Goal: Find contact information: Find contact information

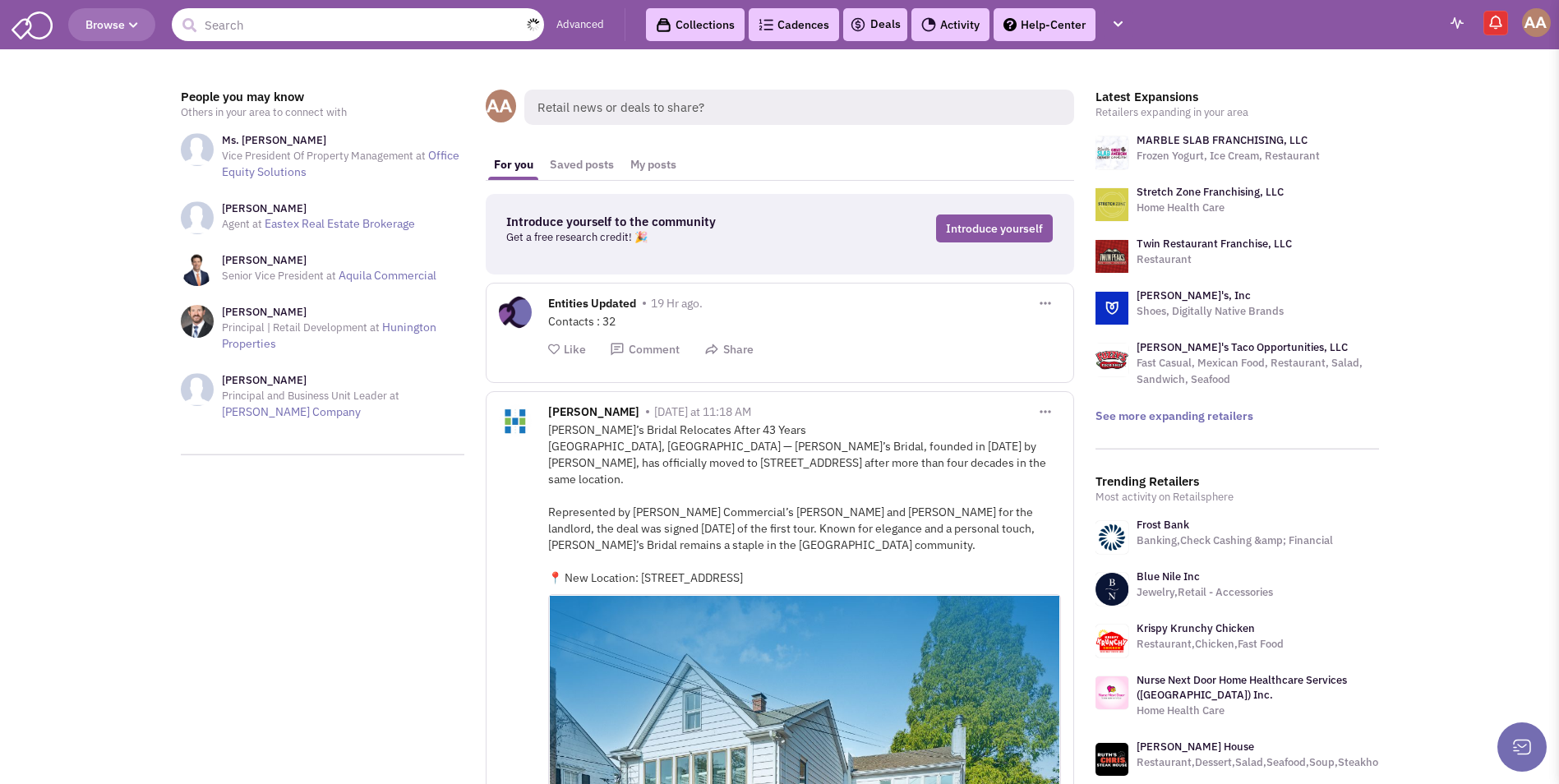
click at [305, 30] on input "text" at bounding box center [358, 24] width 372 height 33
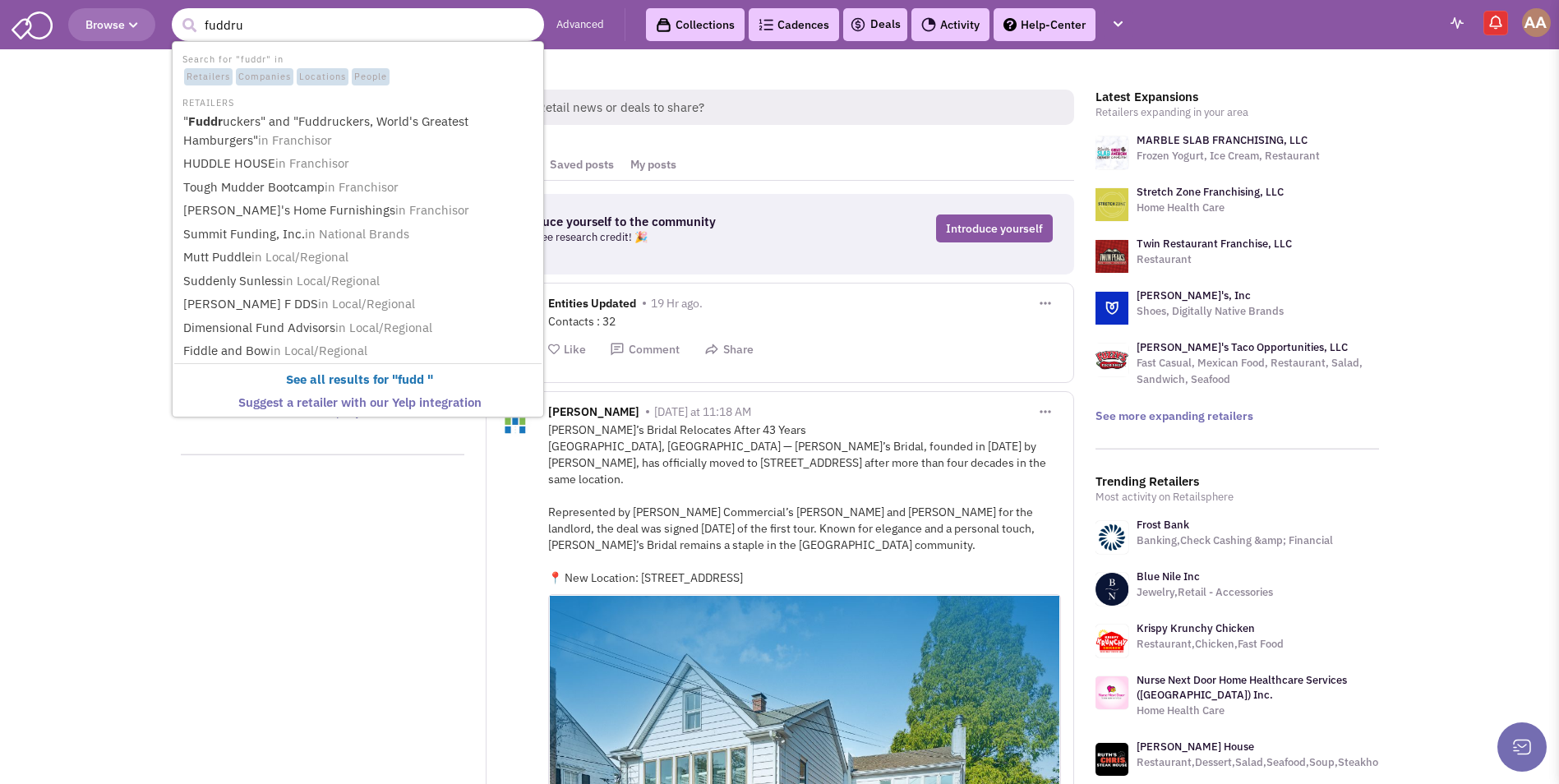
type input "fuddruc"
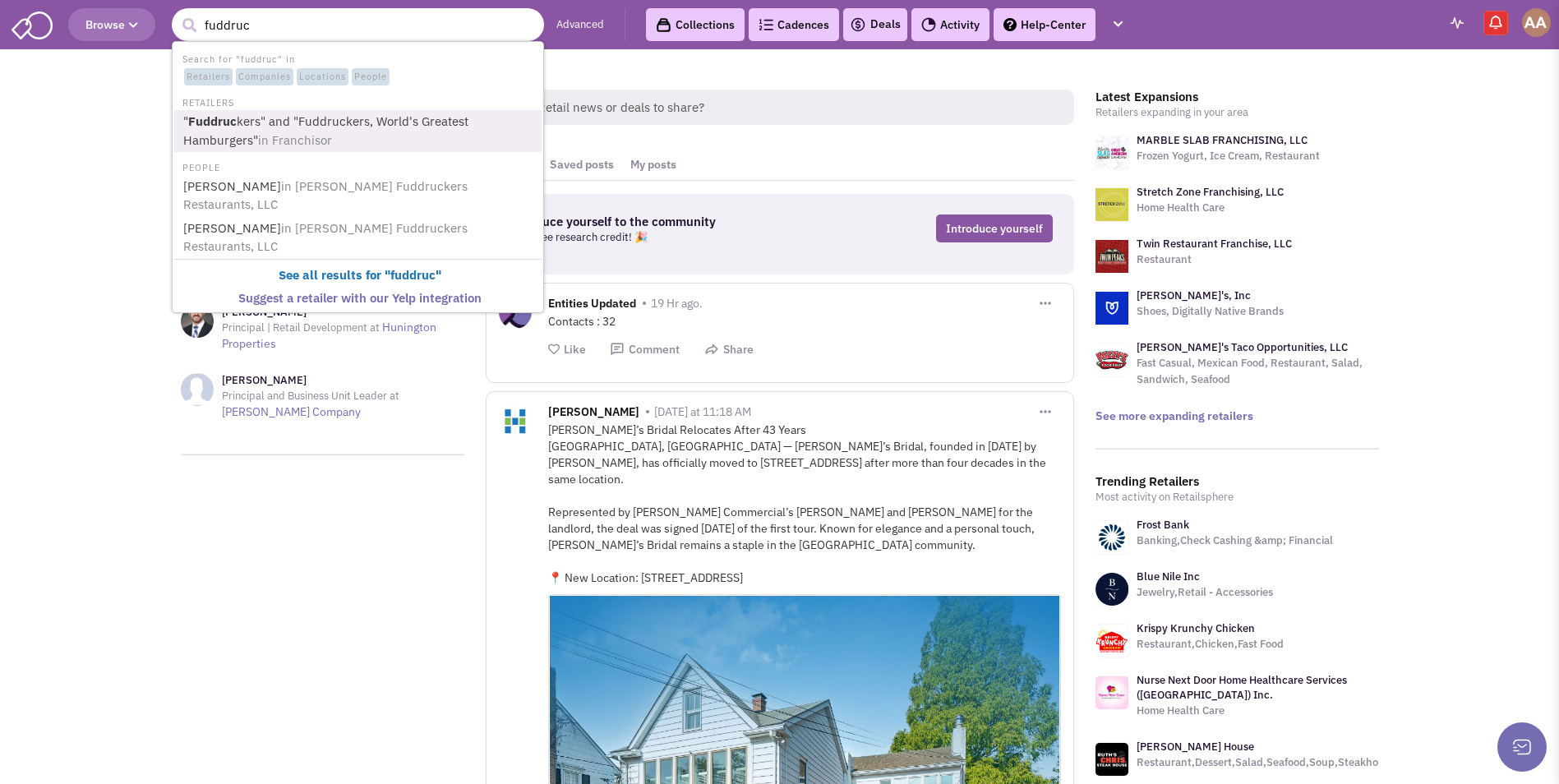
click at [269, 128] on link "" Fuddruc kers" and "Fuddruckers, World's Greatest Hamburgers" in Franchisor" at bounding box center [359, 131] width 363 height 40
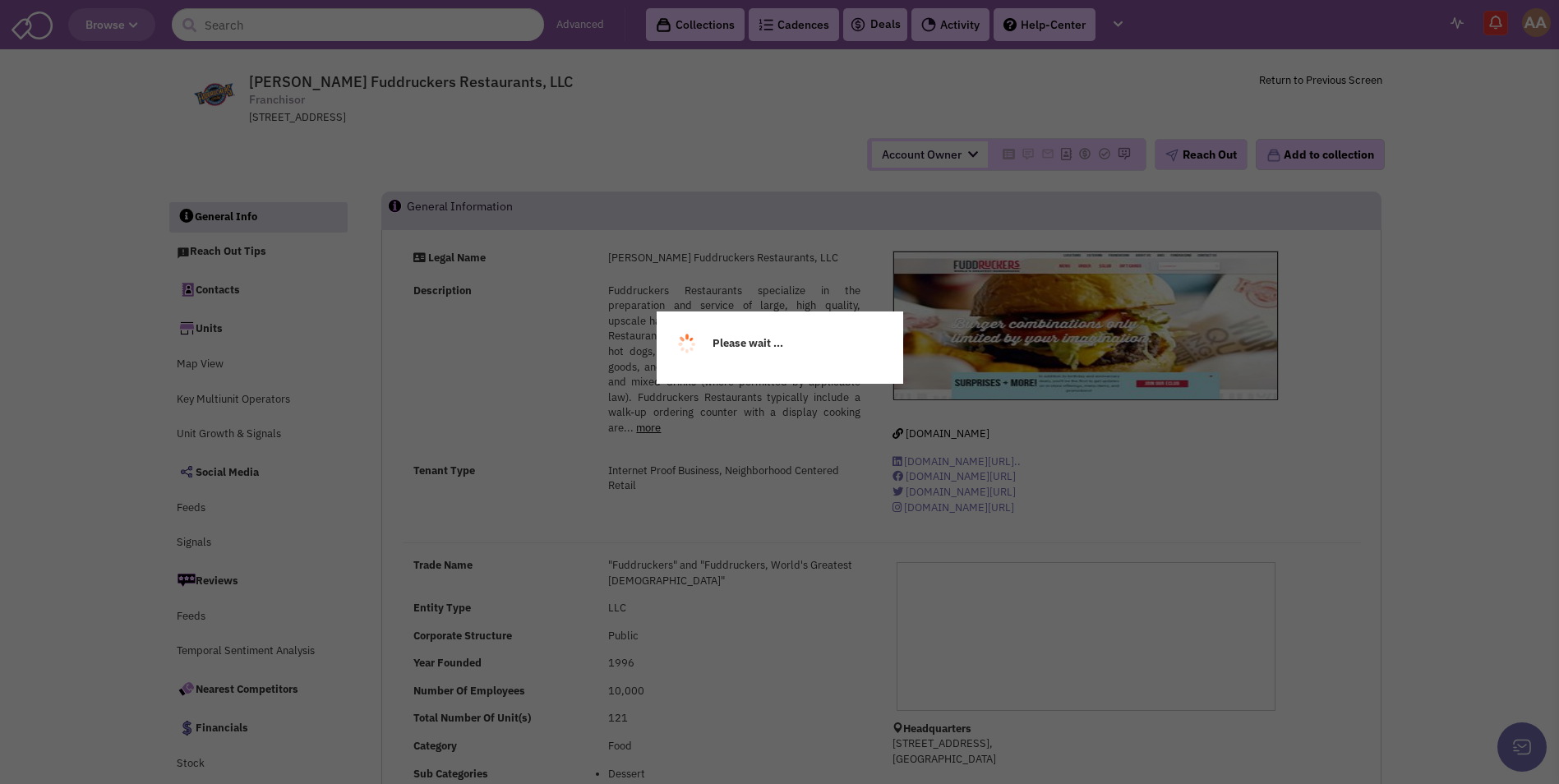
select select
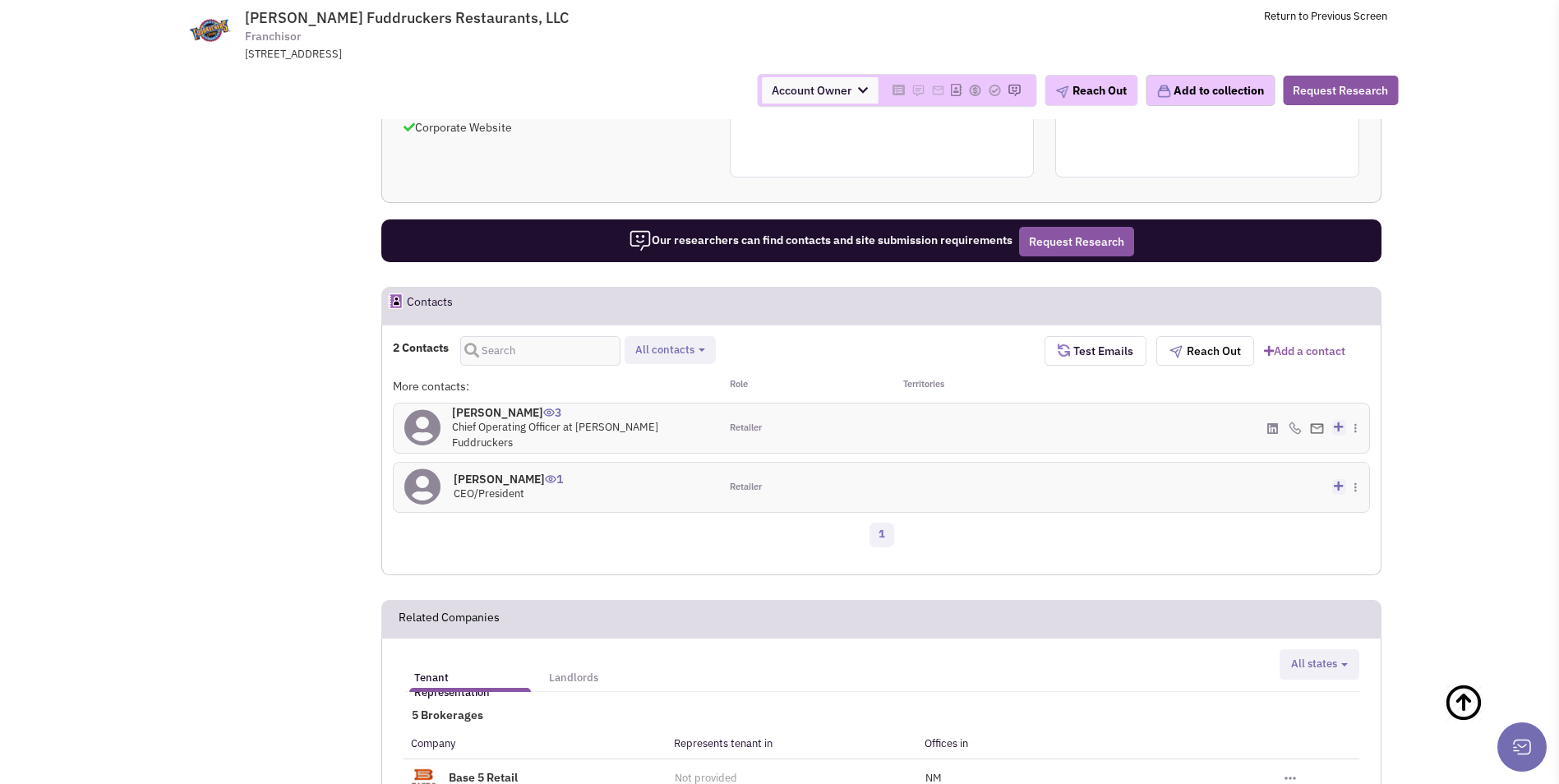
scroll to position [987, 0]
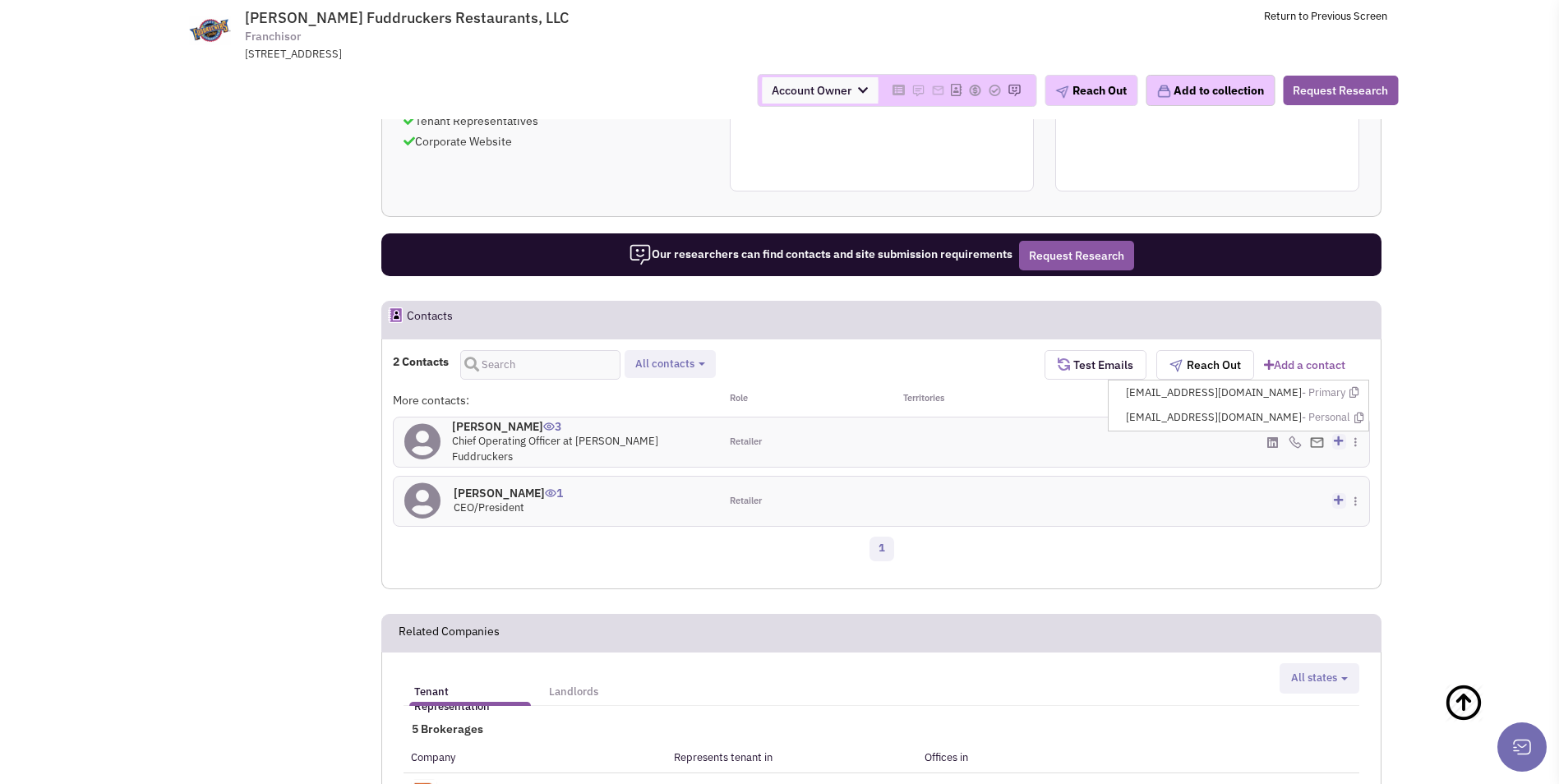
click at [1317, 445] on img at bounding box center [1317, 442] width 14 height 10
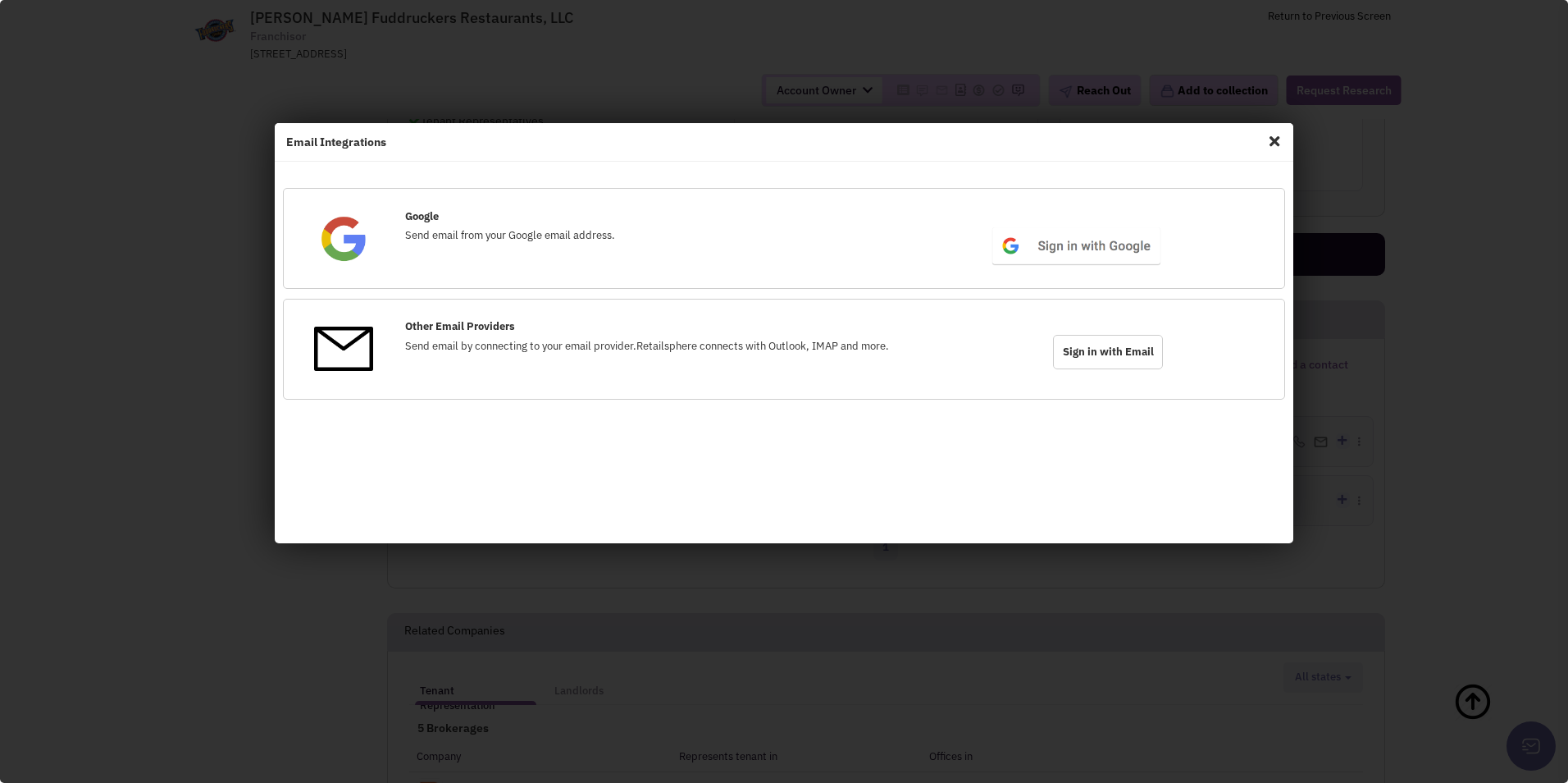
click at [1278, 141] on span "Close" at bounding box center [1275, 141] width 22 height 26
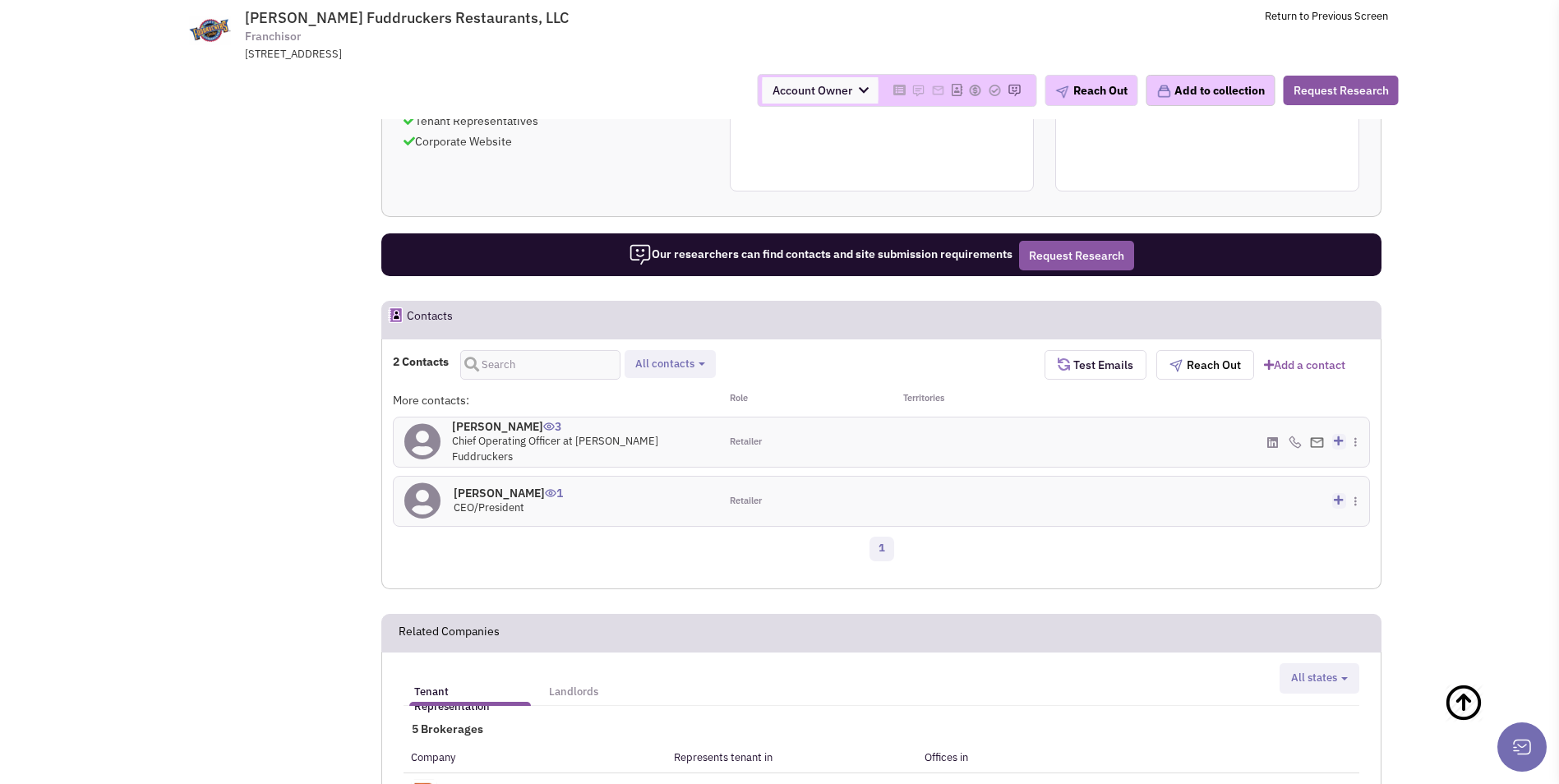
click at [483, 429] on h4 "[PERSON_NAME] 3" at bounding box center [580, 426] width 257 height 15
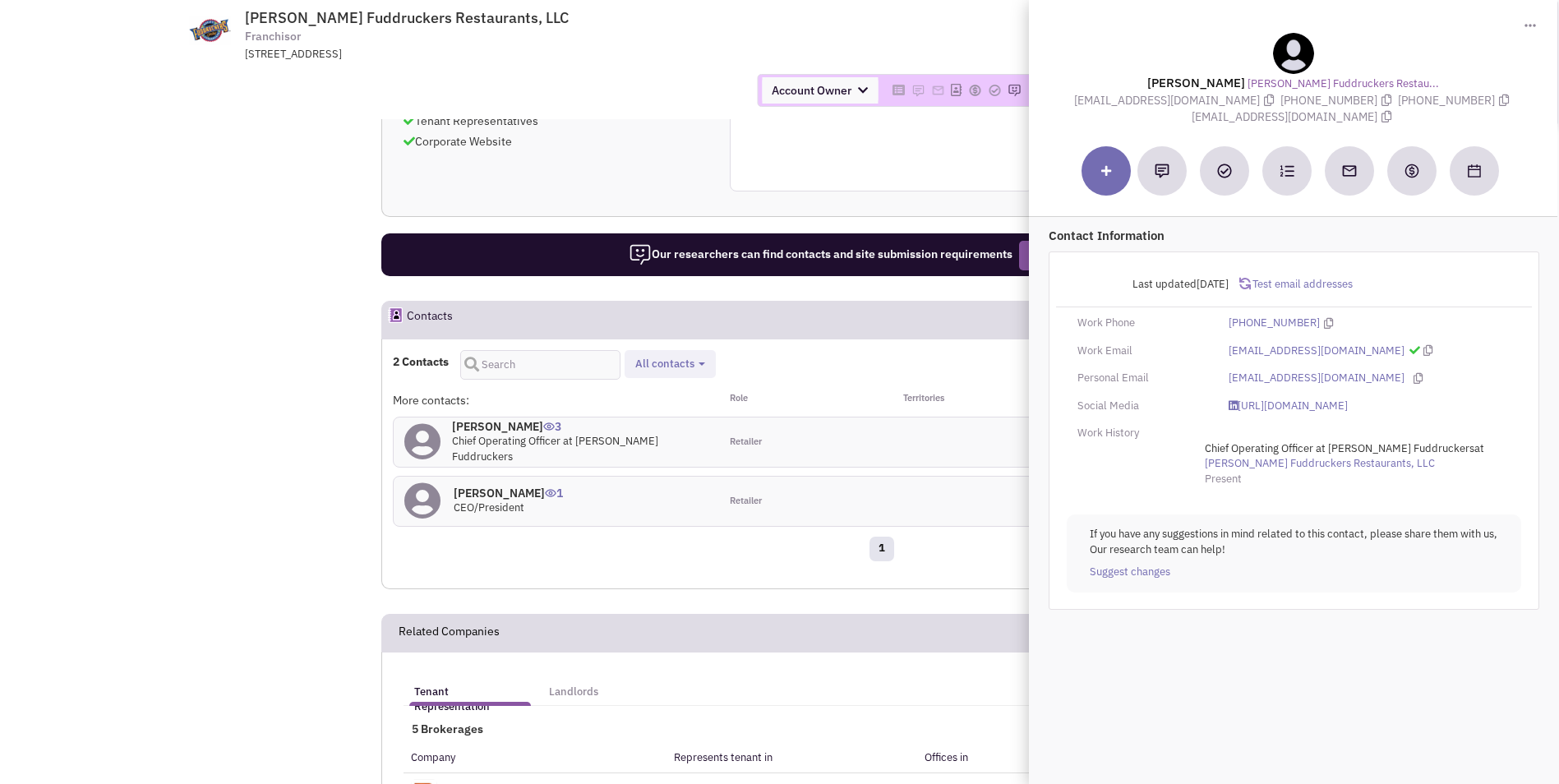
drag, startPoint x: 1049, startPoint y: 103, endPoint x: 1145, endPoint y: 110, distance: 96.3
click at [1145, 110] on div "Toggle Dropdown Download contact card (.vcf) [PERSON_NAME] Fuddruckers Restau..…" at bounding box center [1294, 63] width 530 height 128
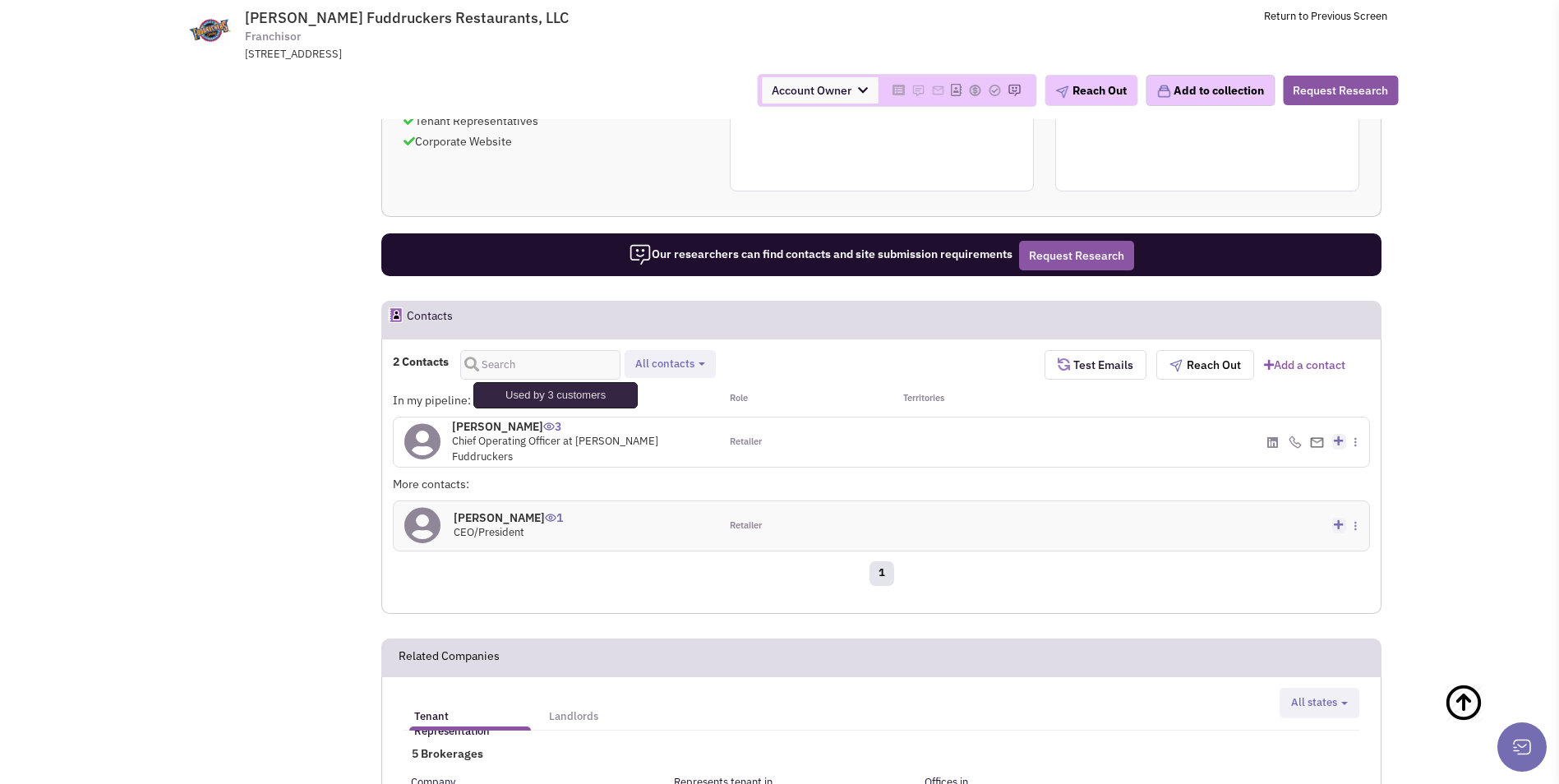
drag, startPoint x: 454, startPoint y: 435, endPoint x: 546, endPoint y: 438, distance: 92.0
click at [546, 434] on h4 "[PERSON_NAME] 3 Used by 3 customers" at bounding box center [580, 426] width 257 height 15
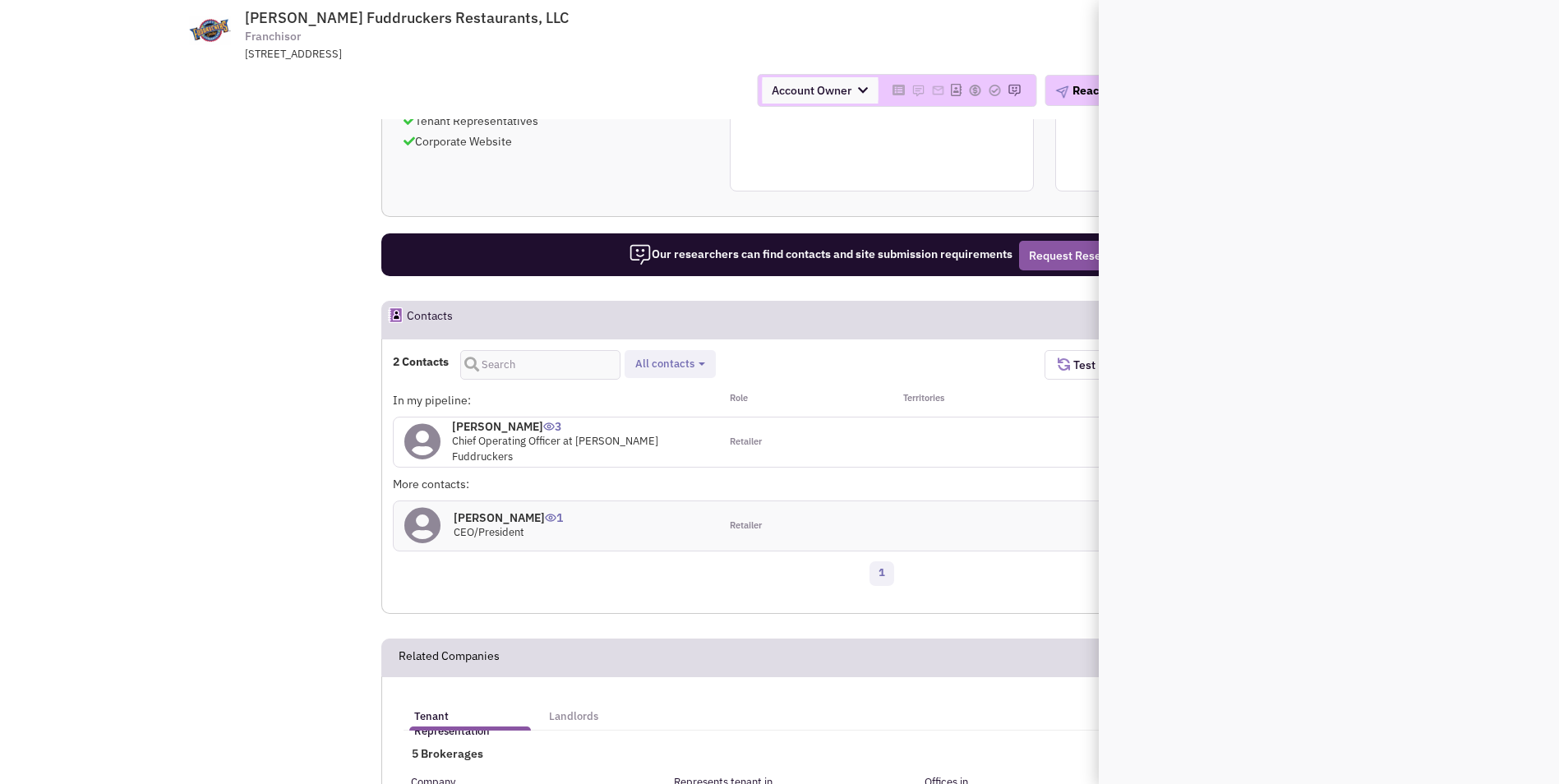
copy h4 "[PERSON_NAME]"
